Goal: Task Accomplishment & Management: Manage account settings

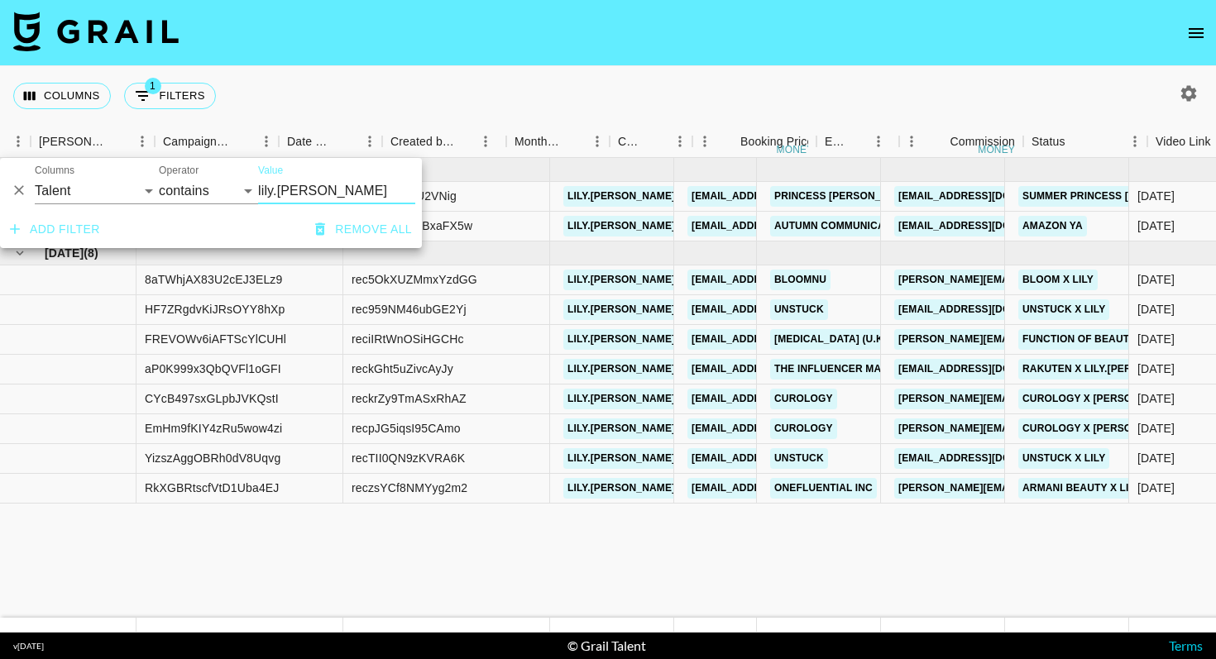
select select "talentName"
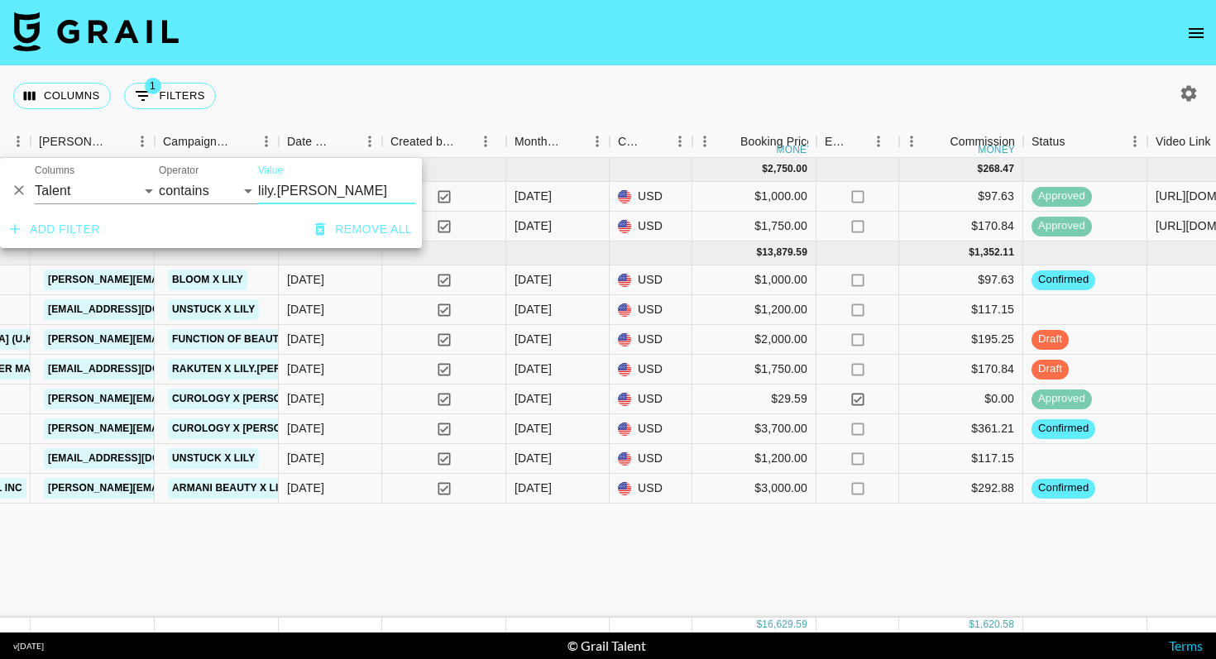
click at [352, 232] on button "Remove all" at bounding box center [364, 229] width 110 height 31
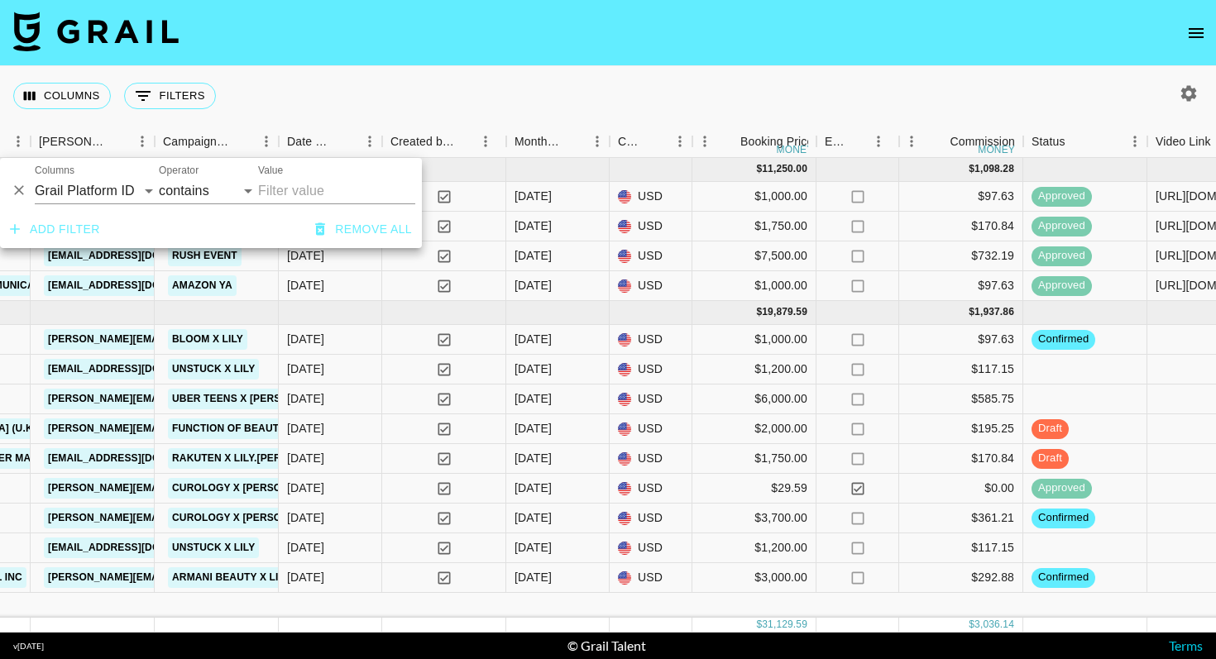
click at [755, 113] on div "Columns 0 Filters + Booking" at bounding box center [608, 96] width 1216 height 60
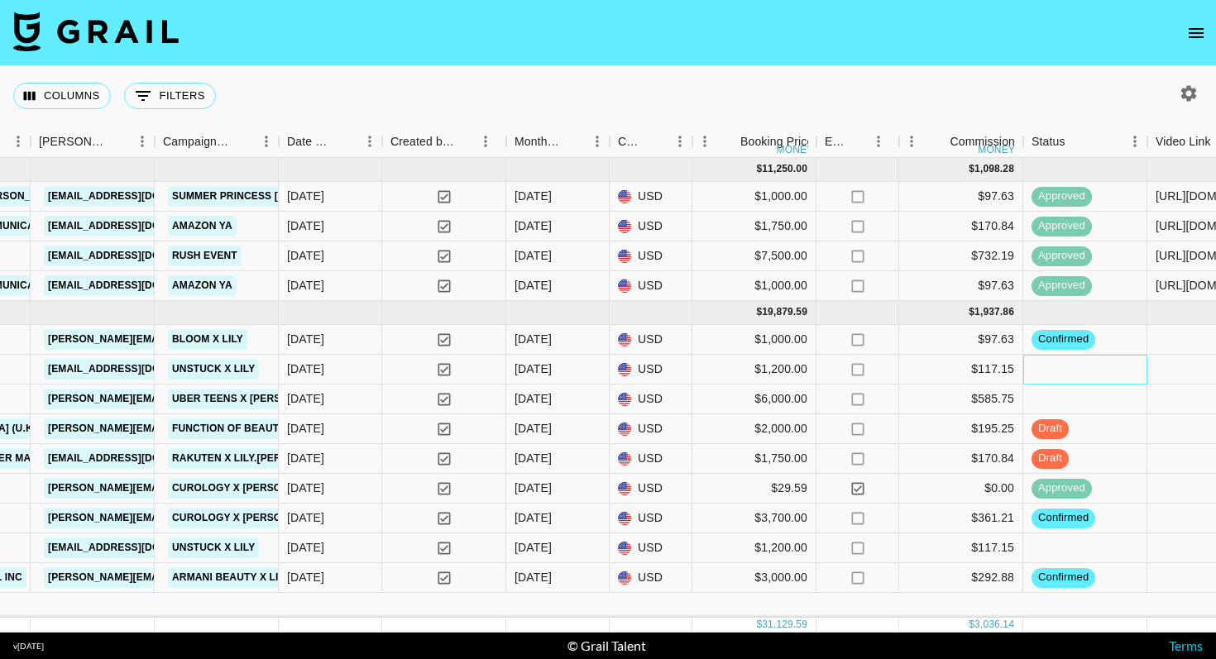
click at [1096, 371] on div at bounding box center [1085, 370] width 124 height 30
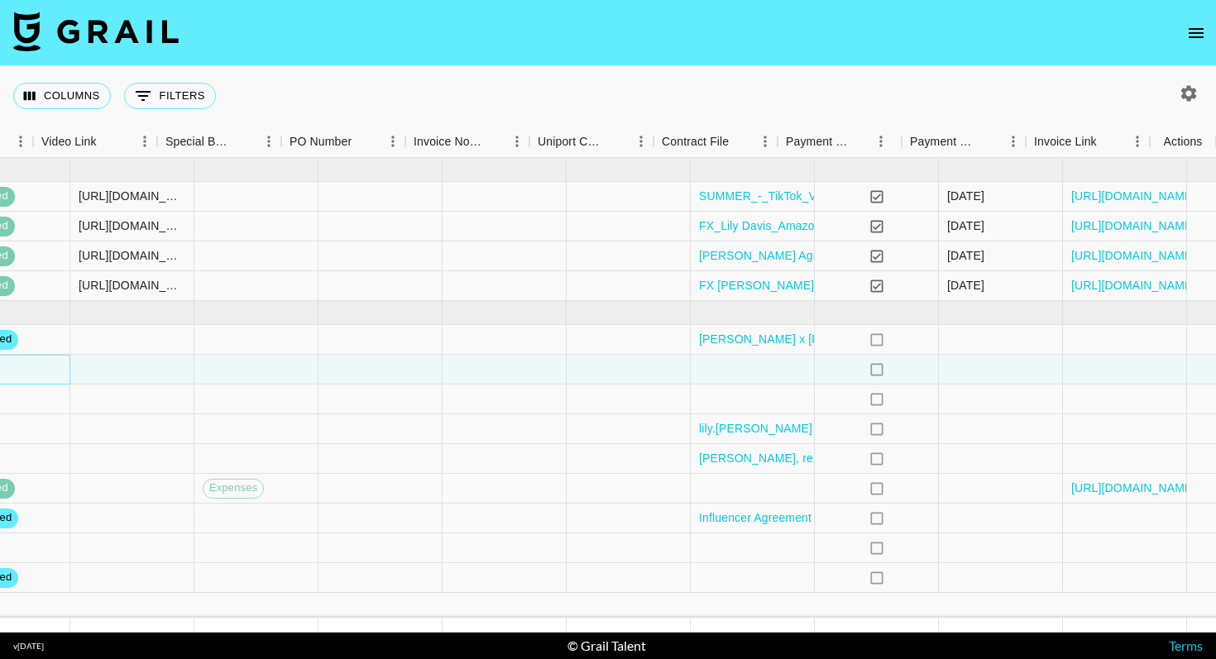
scroll to position [0, 1965]
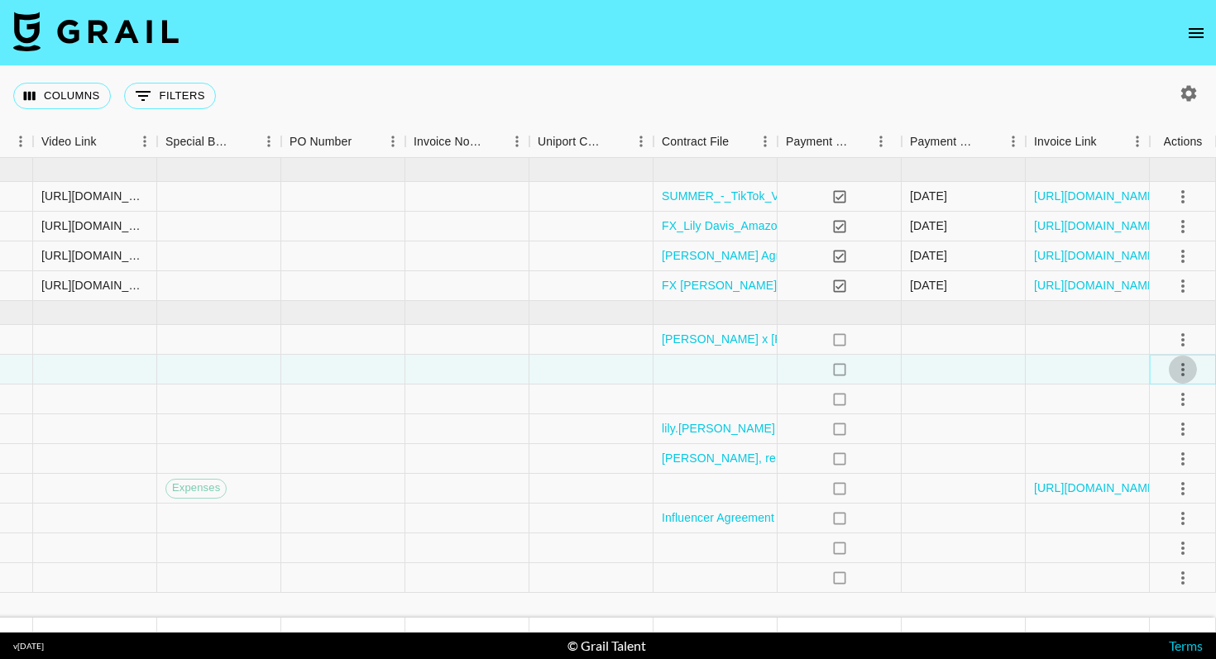
click at [1176, 369] on icon "select merge strategy" at bounding box center [1183, 370] width 20 height 20
click at [1132, 405] on li "Confirm" at bounding box center [1163, 405] width 108 height 30
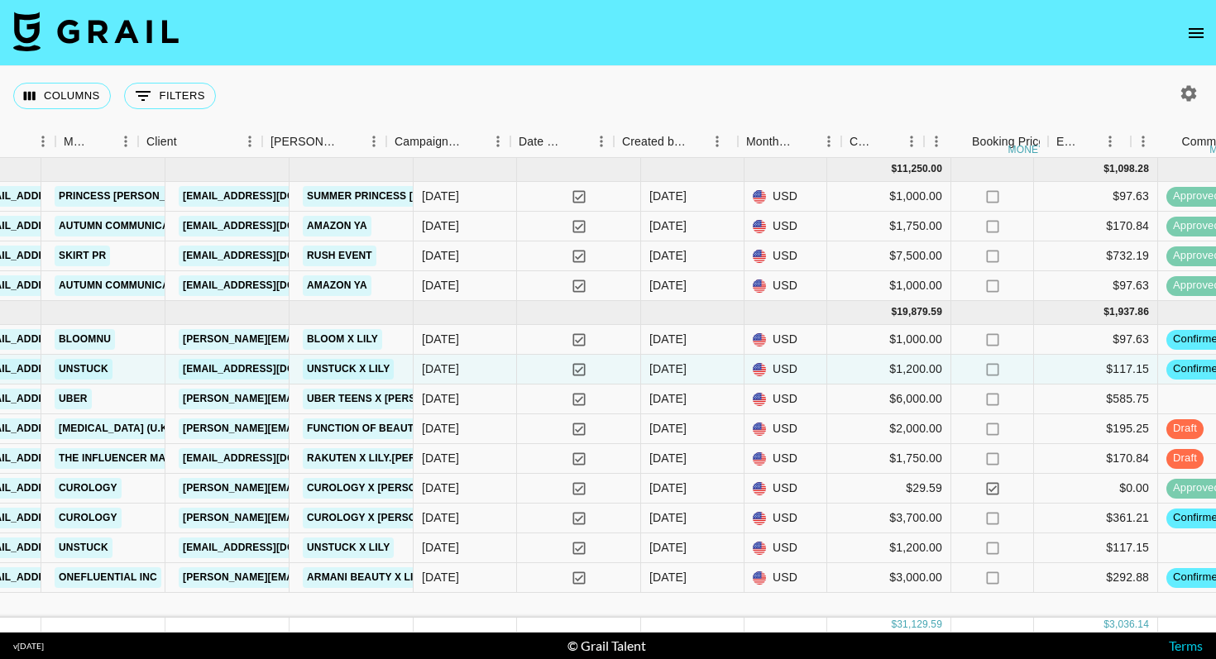
scroll to position [0, 295]
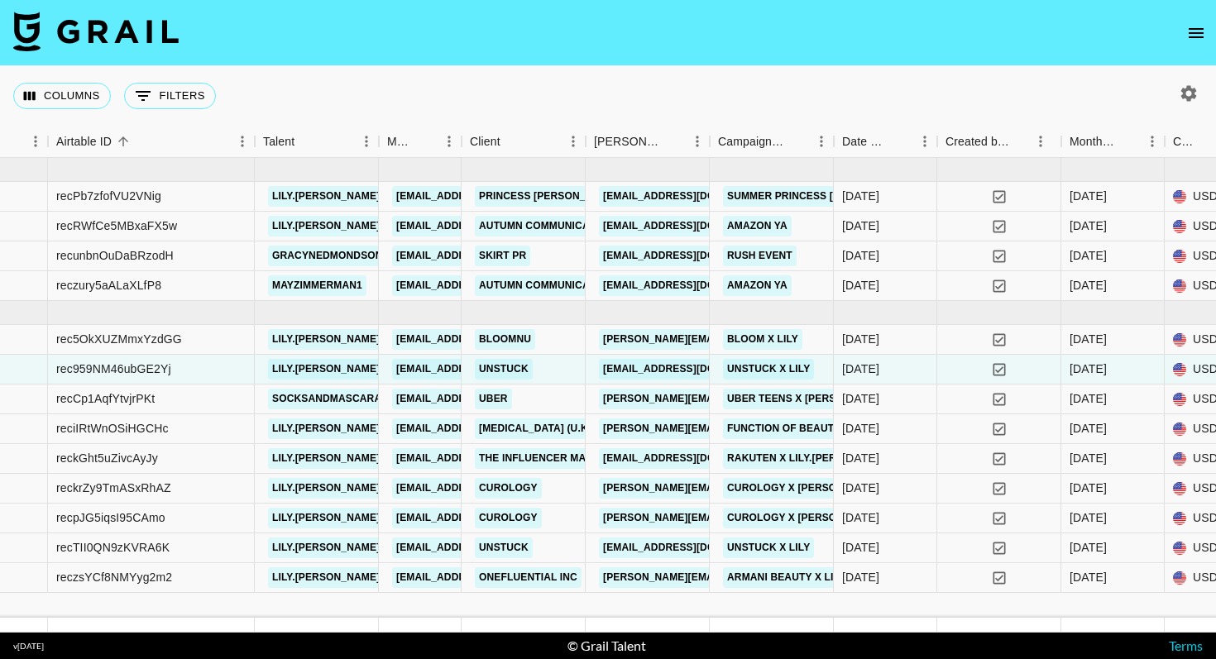
click at [1200, 39] on icon "open drawer" at bounding box center [1196, 33] width 20 height 20
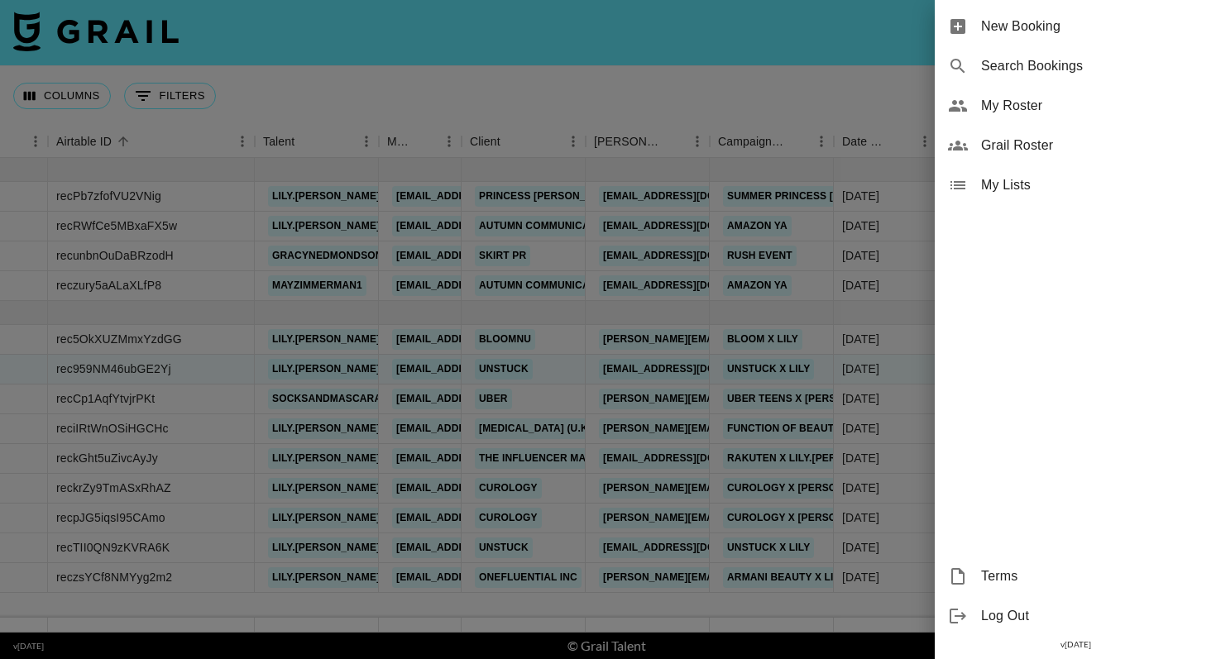
click at [996, 112] on span "My Roster" at bounding box center [1092, 106] width 222 height 20
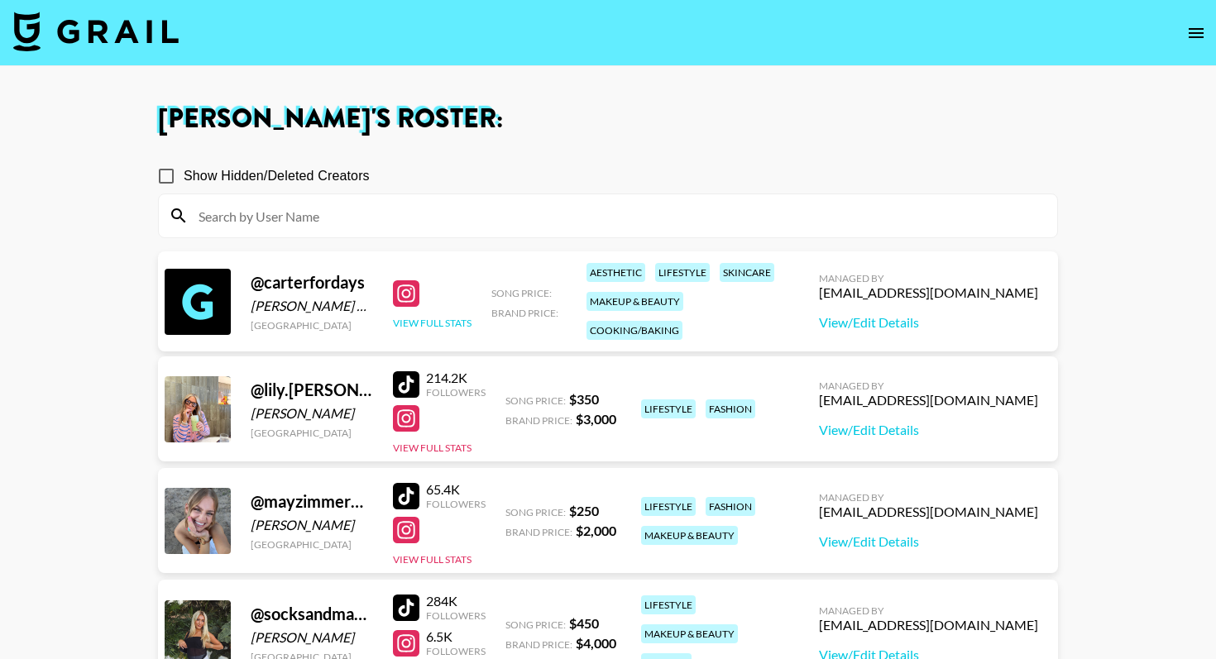
click at [449, 317] on button "View Full Stats" at bounding box center [432, 323] width 79 height 12
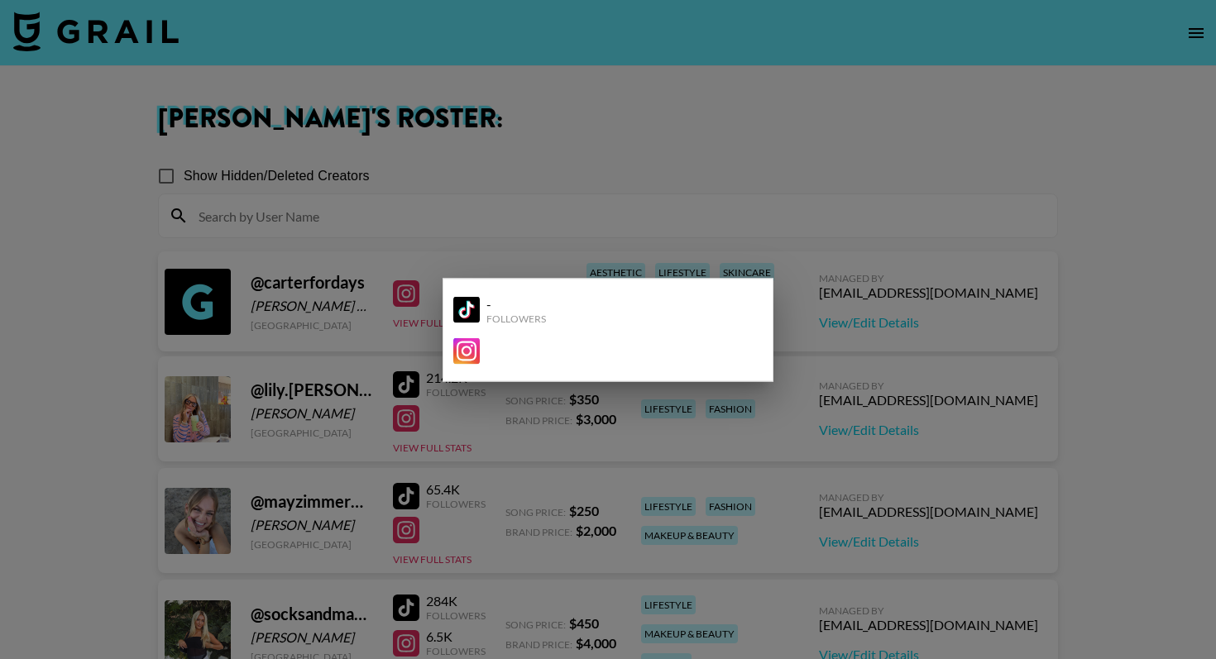
click at [467, 306] on img at bounding box center [466, 310] width 26 height 26
click at [577, 146] on div at bounding box center [608, 329] width 1216 height 659
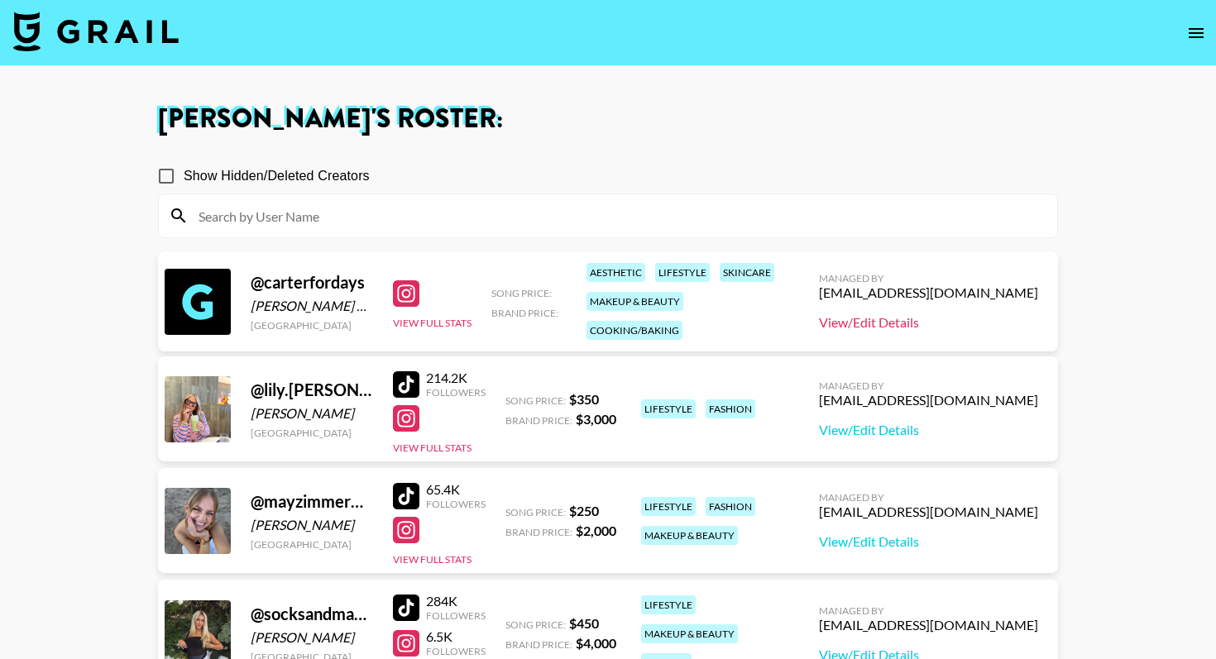
click at [909, 323] on link "View/Edit Details" at bounding box center [928, 322] width 219 height 17
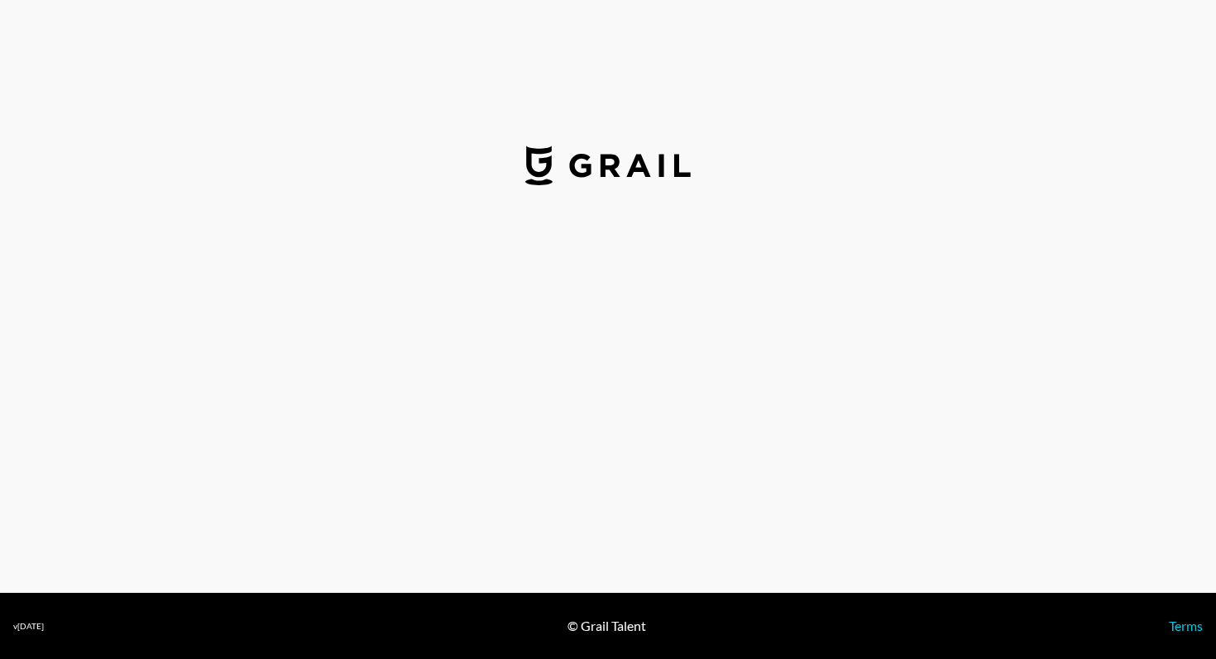
select select "USD"
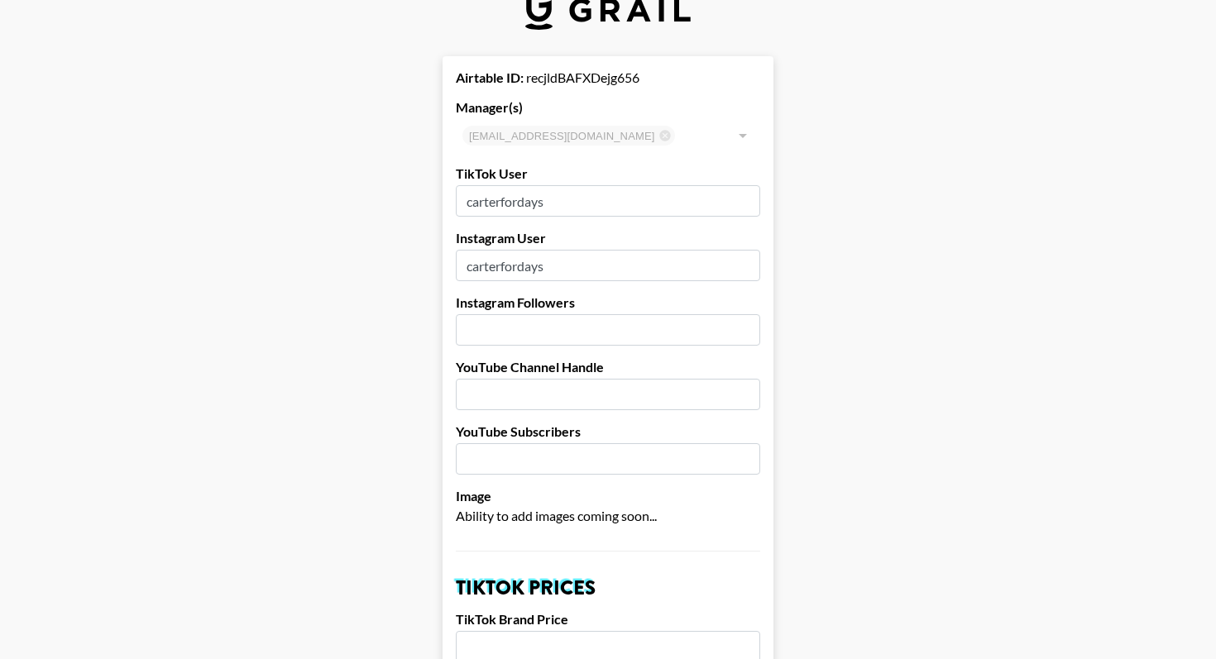
scroll to position [41, 0]
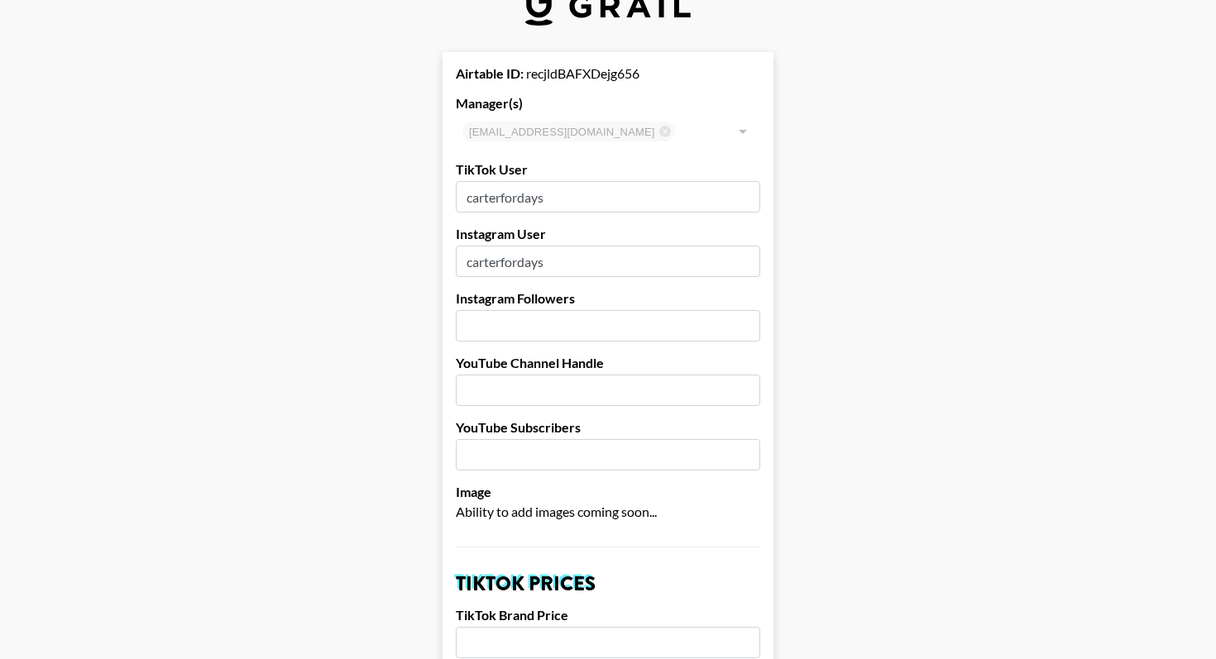
click at [510, 332] on input "number" at bounding box center [608, 325] width 304 height 31
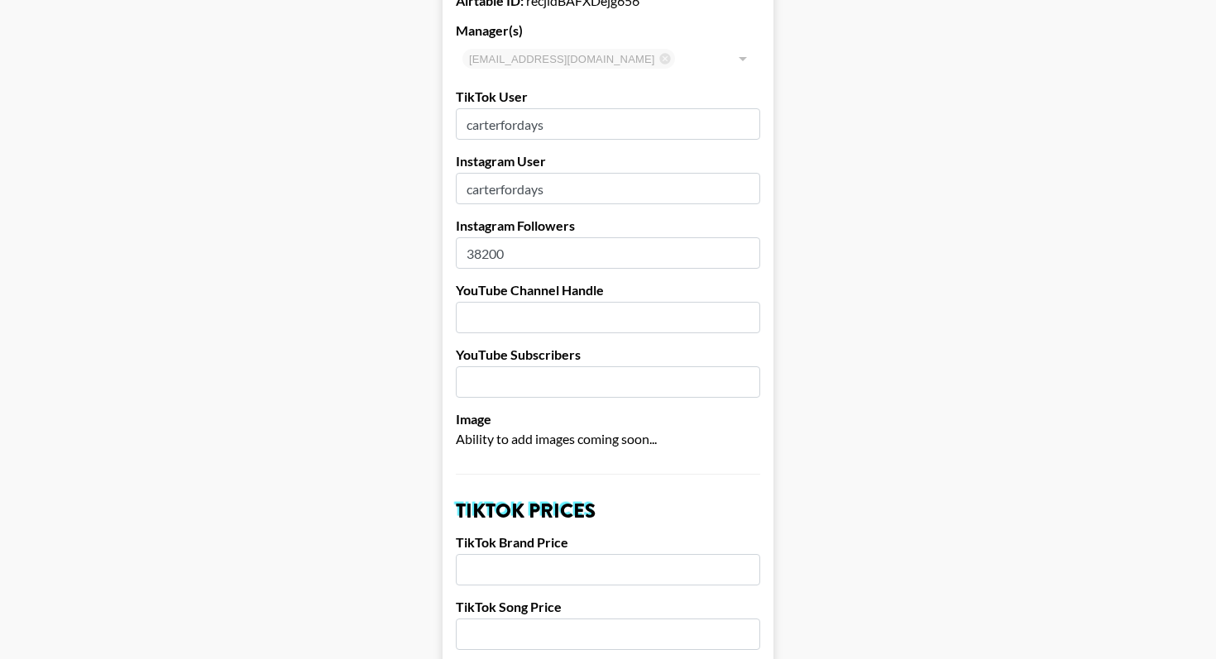
scroll to position [208, 0]
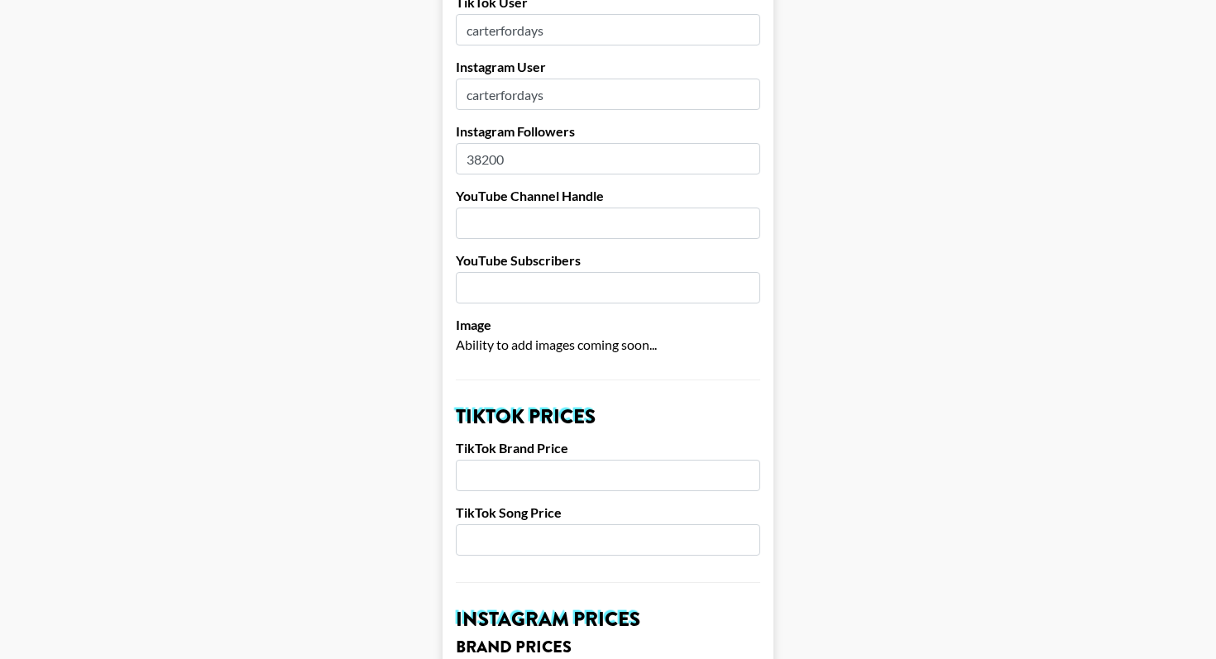
type input "38200"
click at [552, 477] on input "number" at bounding box center [608, 475] width 304 height 31
type input "3000"
click at [508, 534] on input "number" at bounding box center [608, 540] width 304 height 31
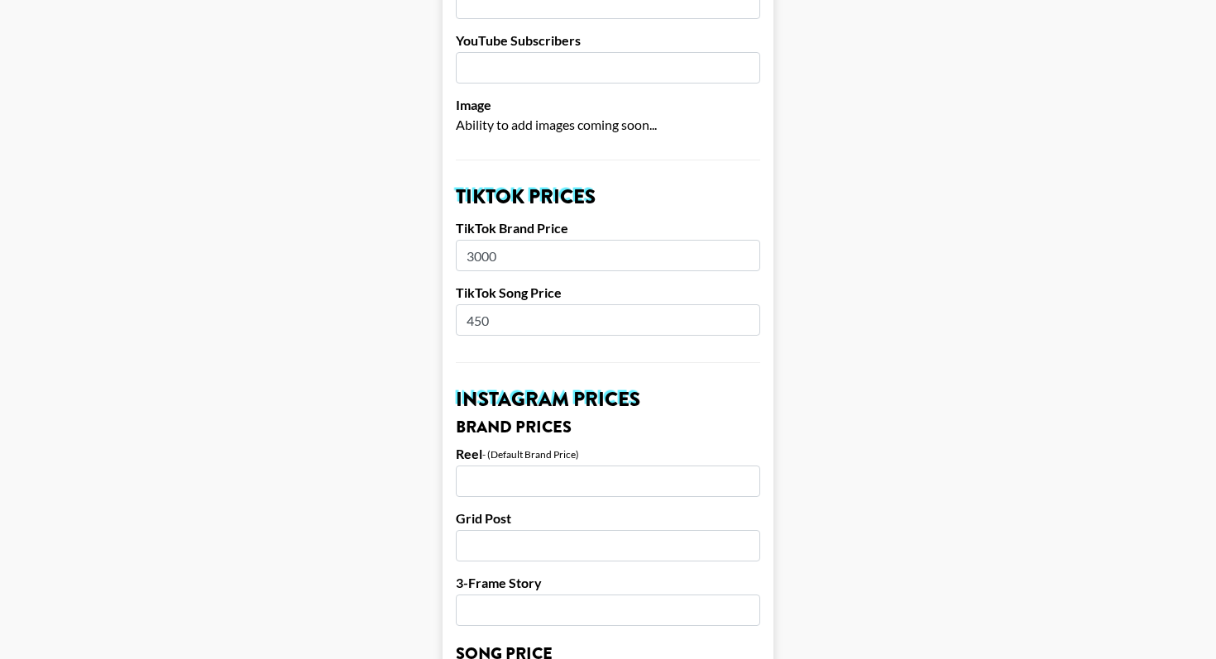
scroll to position [429, 0]
type input "450"
click at [513, 493] on input "number" at bounding box center [608, 480] width 304 height 31
type input "2"
type input "3000"
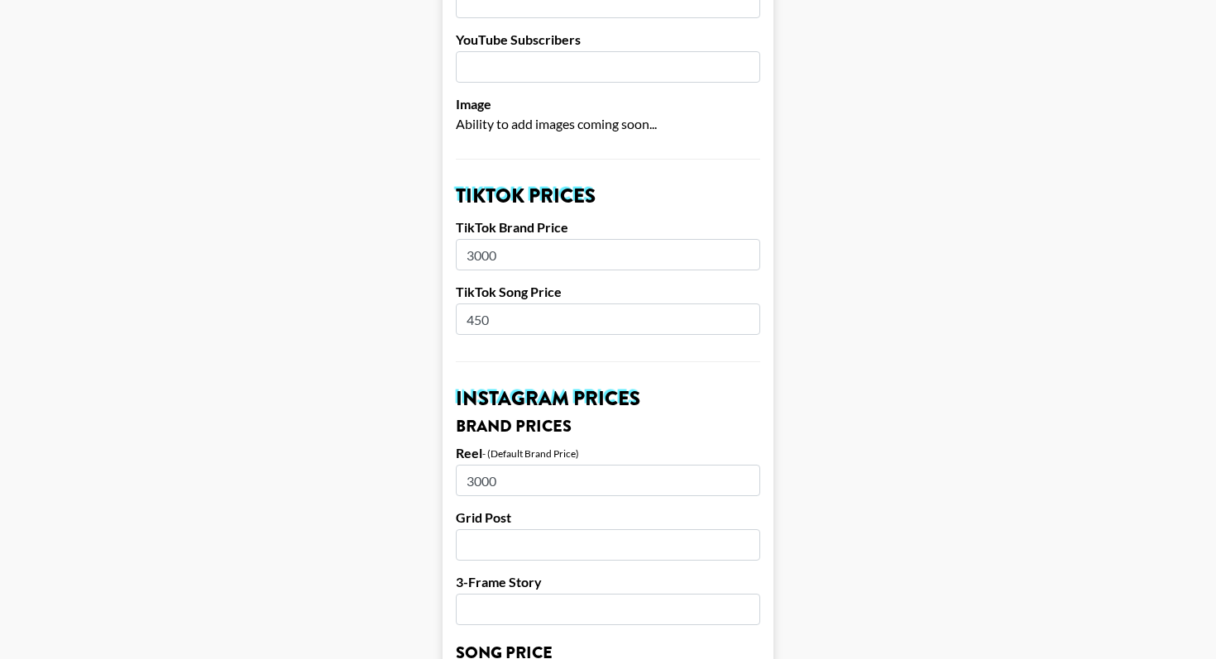
click at [491, 549] on input "number" at bounding box center [608, 544] width 304 height 31
type input "2"
click at [537, 606] on input "number" at bounding box center [608, 609] width 304 height 31
click at [481, 544] on input "1500" at bounding box center [608, 544] width 304 height 31
type input "2000"
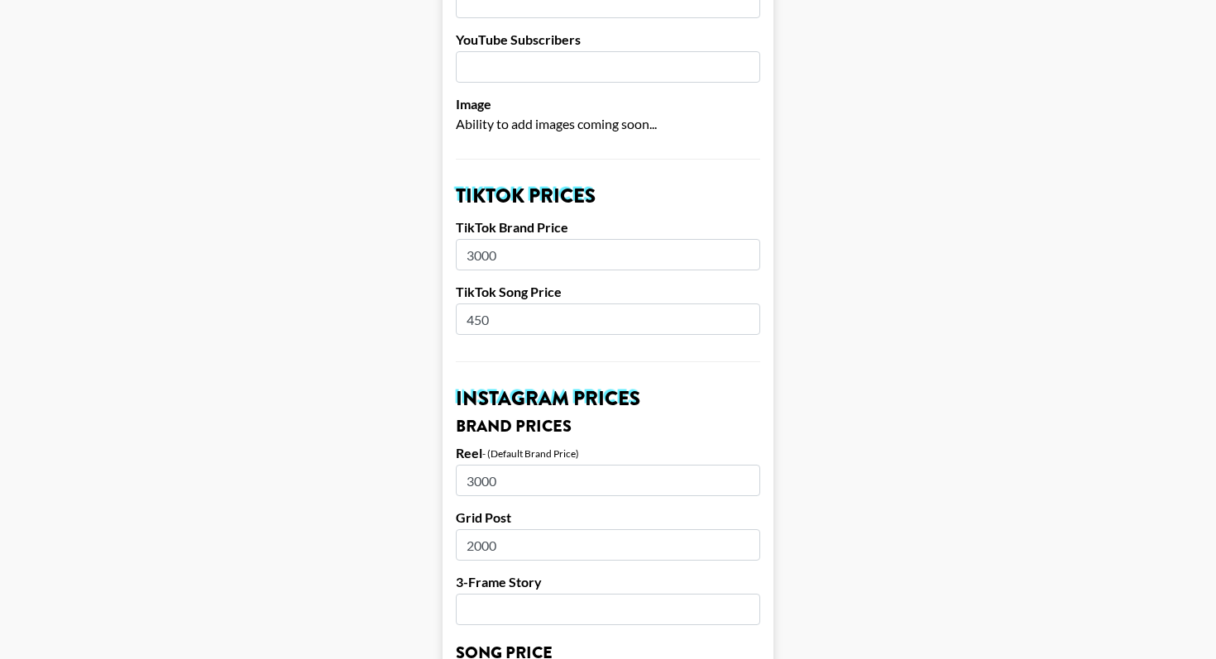
click at [532, 610] on input "number" at bounding box center [608, 609] width 304 height 31
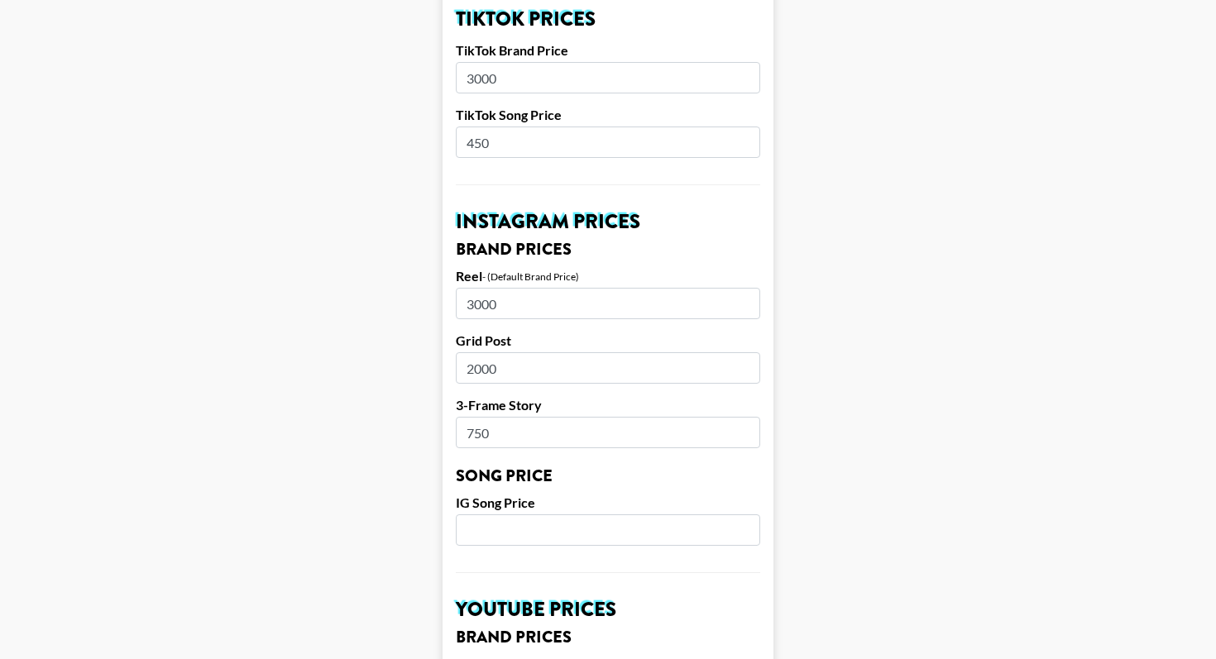
scroll to position [622, 0]
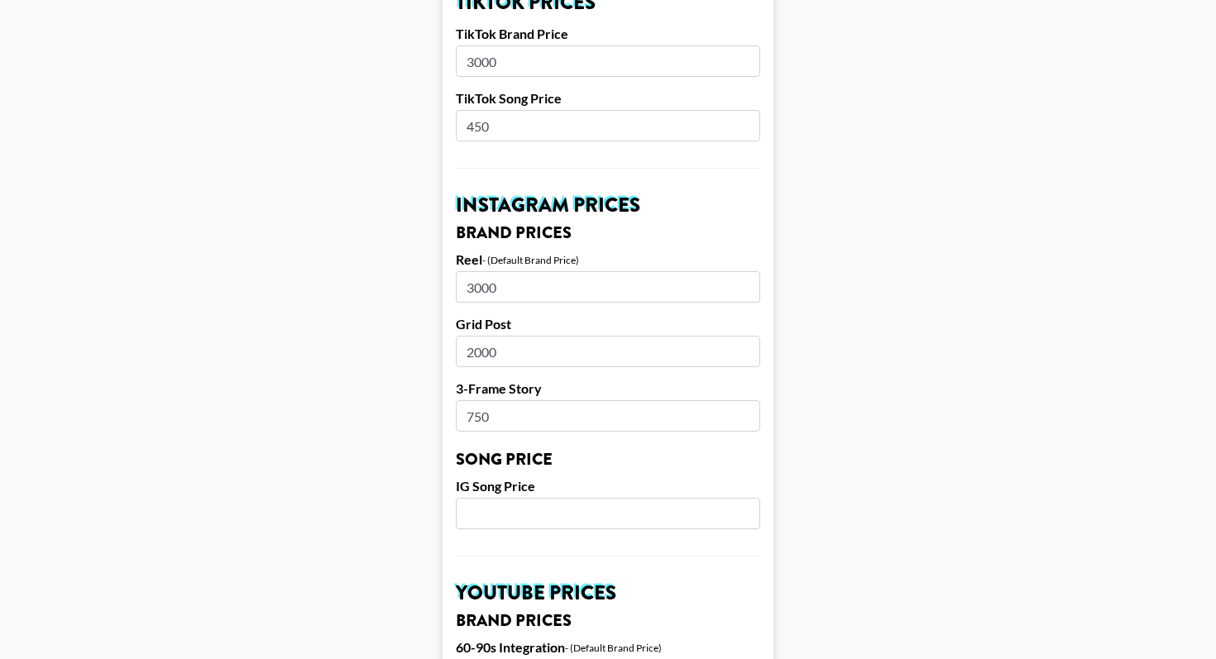
type input "750"
click at [521, 510] on input "number" at bounding box center [608, 513] width 304 height 31
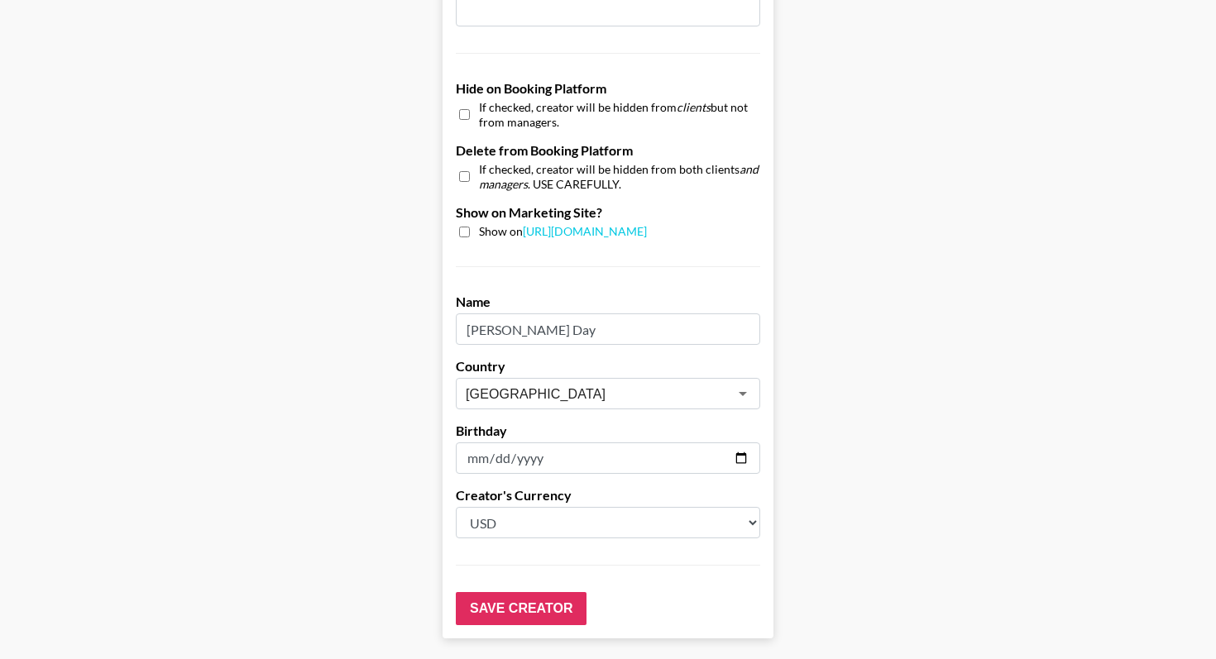
scroll to position [1521, 0]
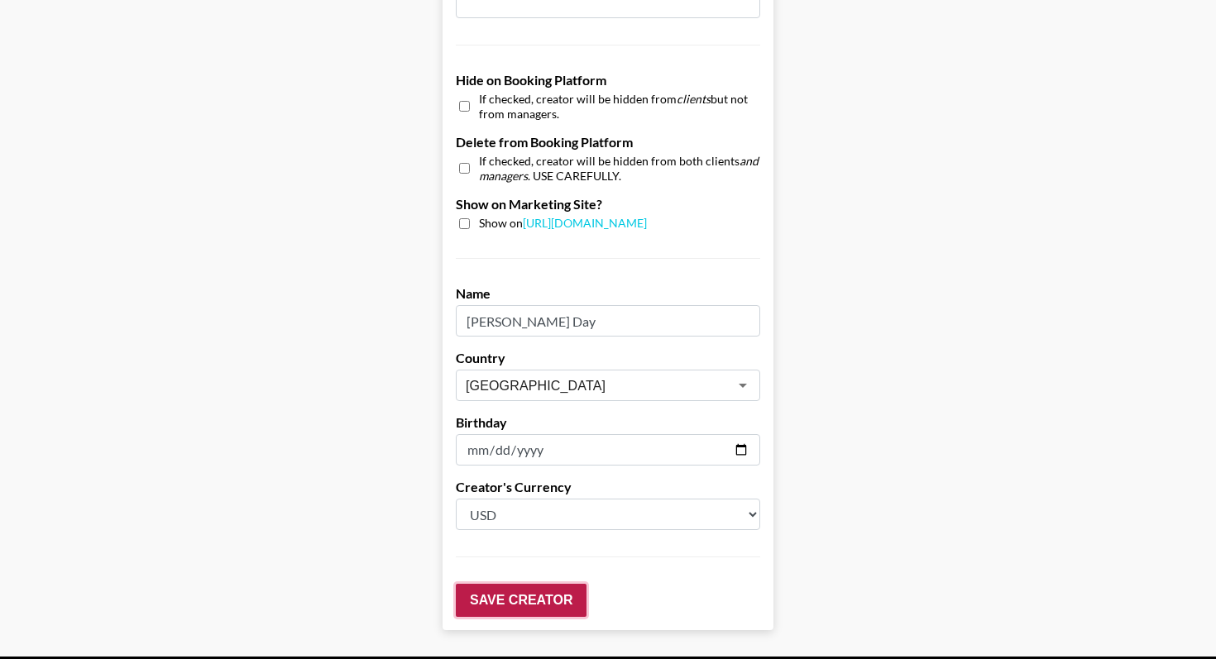
click at [524, 595] on input "Save Creator" at bounding box center [521, 600] width 131 height 33
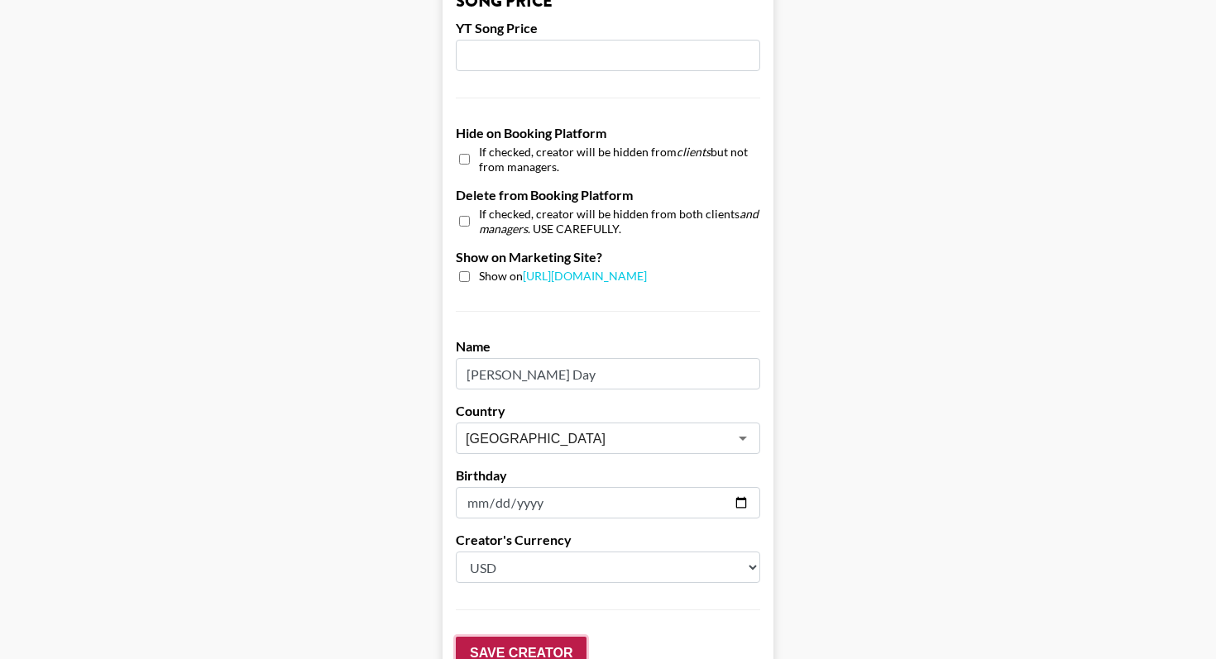
scroll to position [1574, 0]
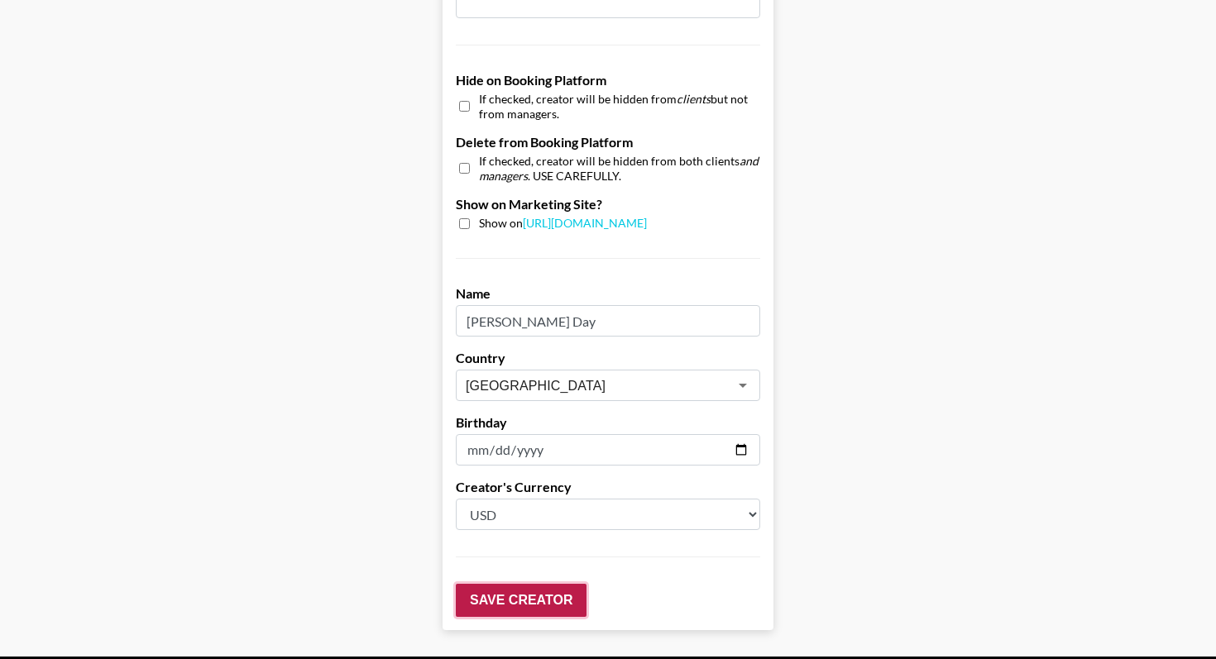
click at [489, 599] on input "Save Creator" at bounding box center [521, 600] width 131 height 33
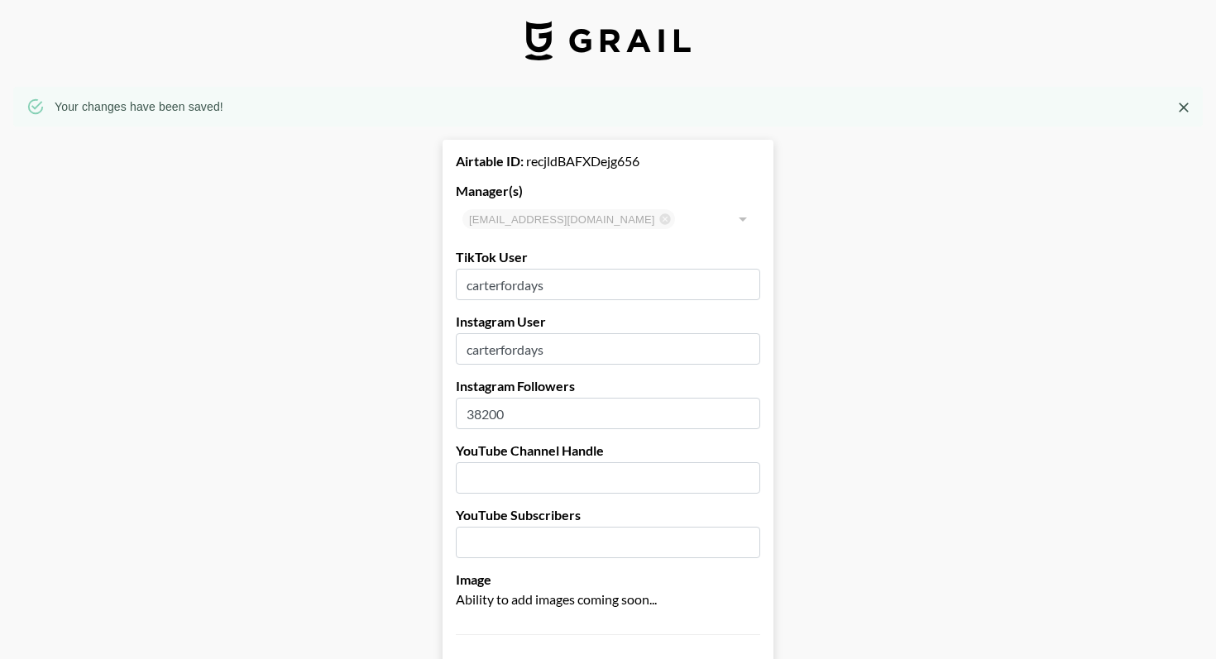
scroll to position [0, 0]
